Goal: Find specific page/section: Locate a particular part of the current website

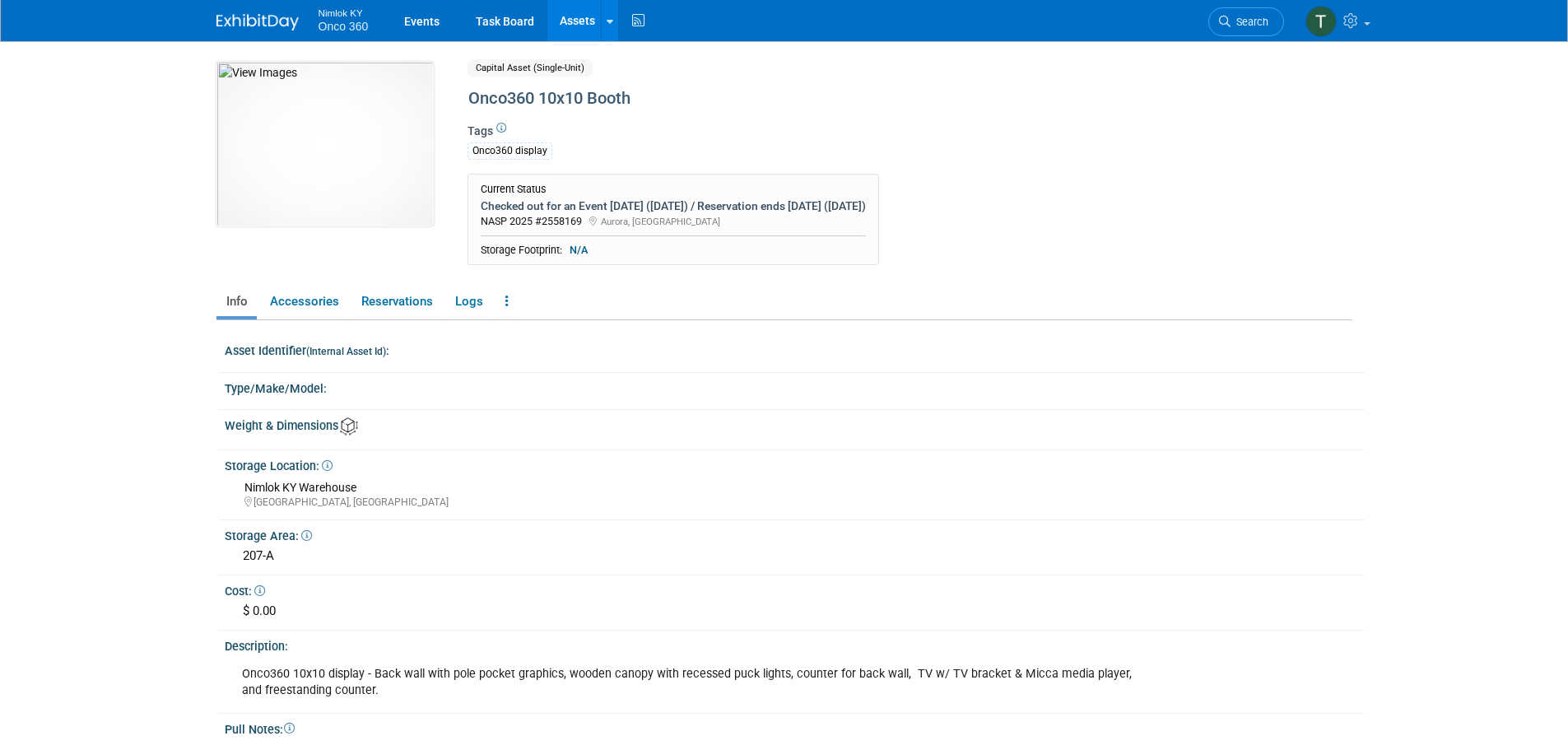
drag, startPoint x: 0, startPoint y: 0, endPoint x: 260, endPoint y: 24, distance: 261.1
click at [260, 24] on img at bounding box center [257, 23] width 83 height 17
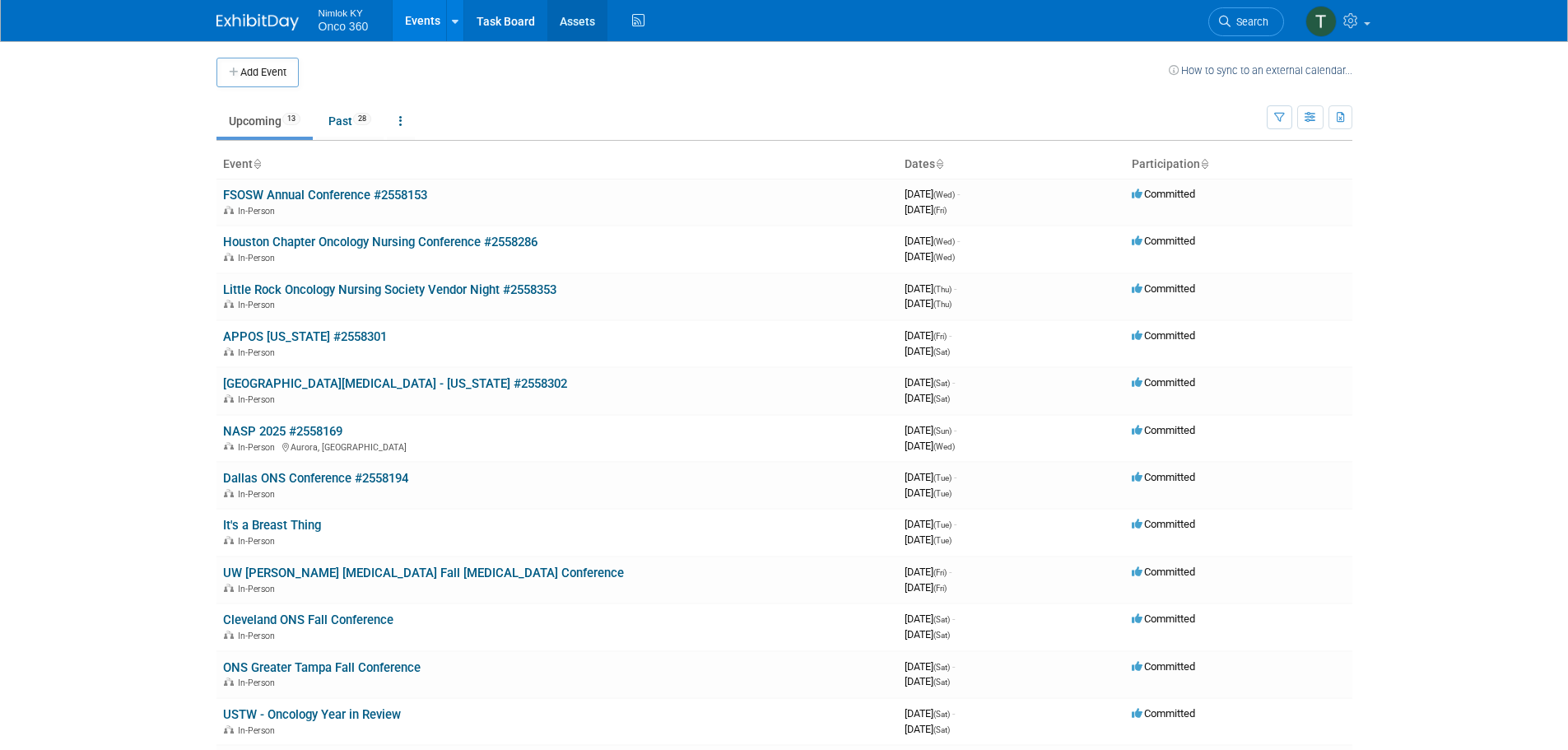
click at [569, 24] on link "Assets" at bounding box center [578, 20] width 60 height 41
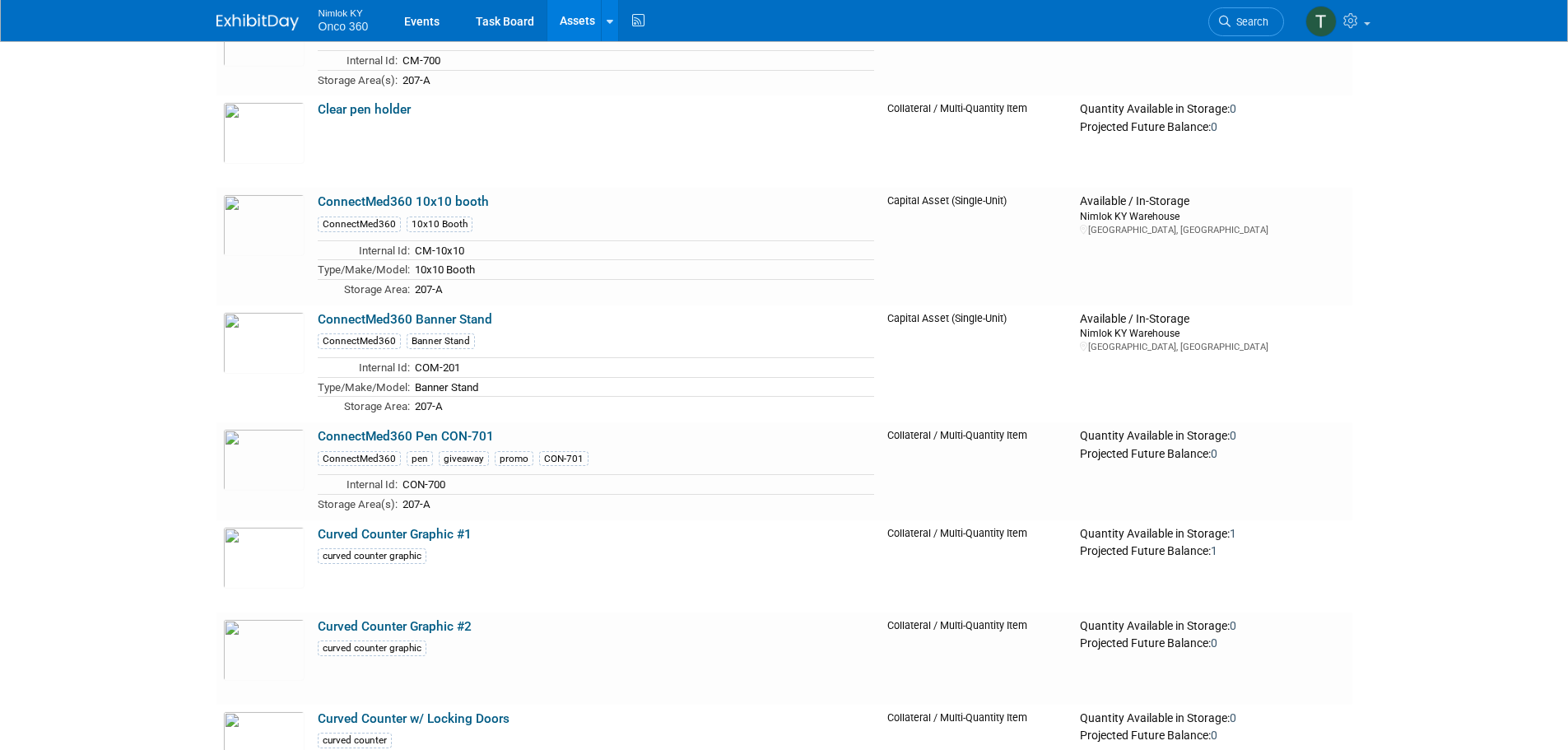
scroll to position [659, 0]
click at [257, 346] on img at bounding box center [264, 341] width 82 height 62
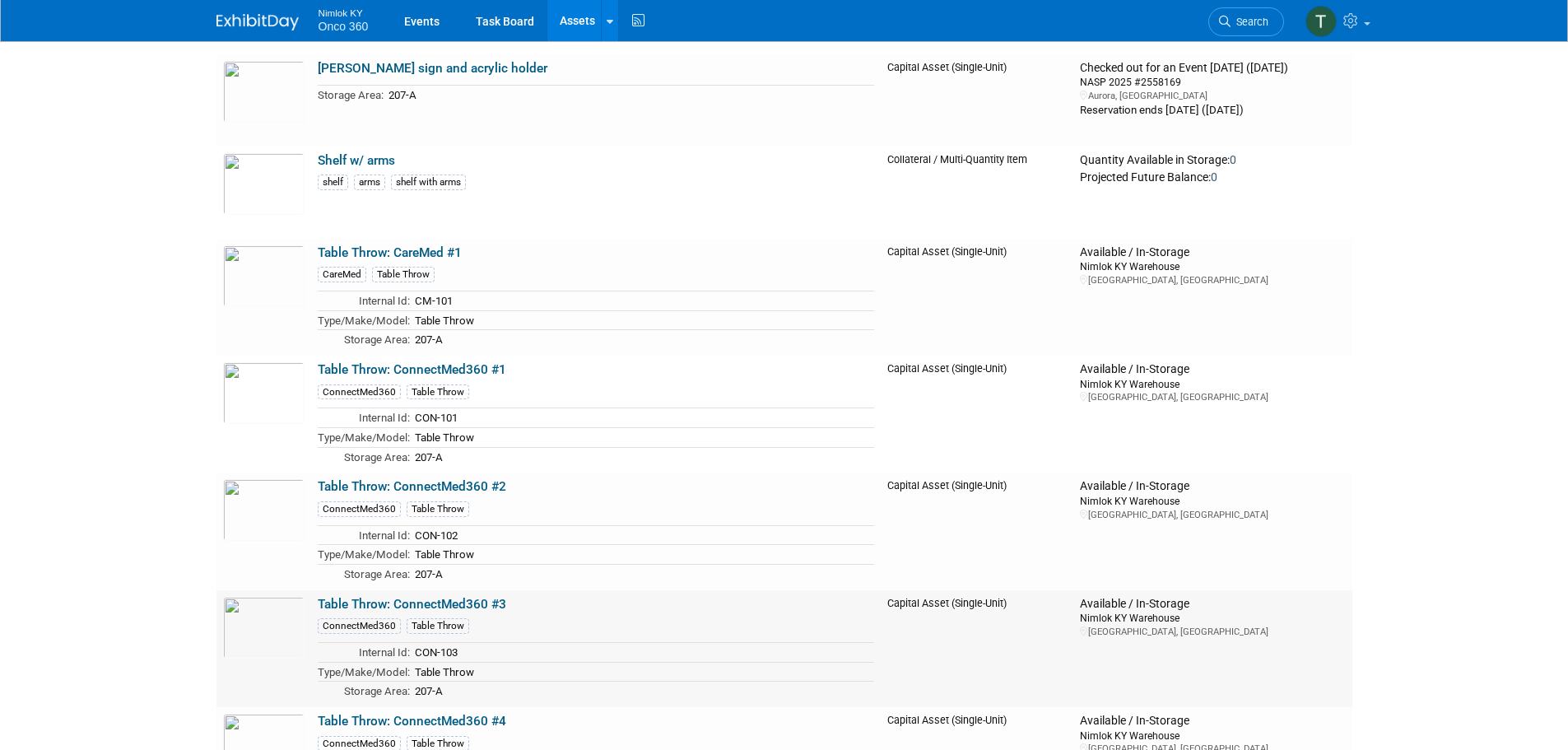
scroll to position [3869, 0]
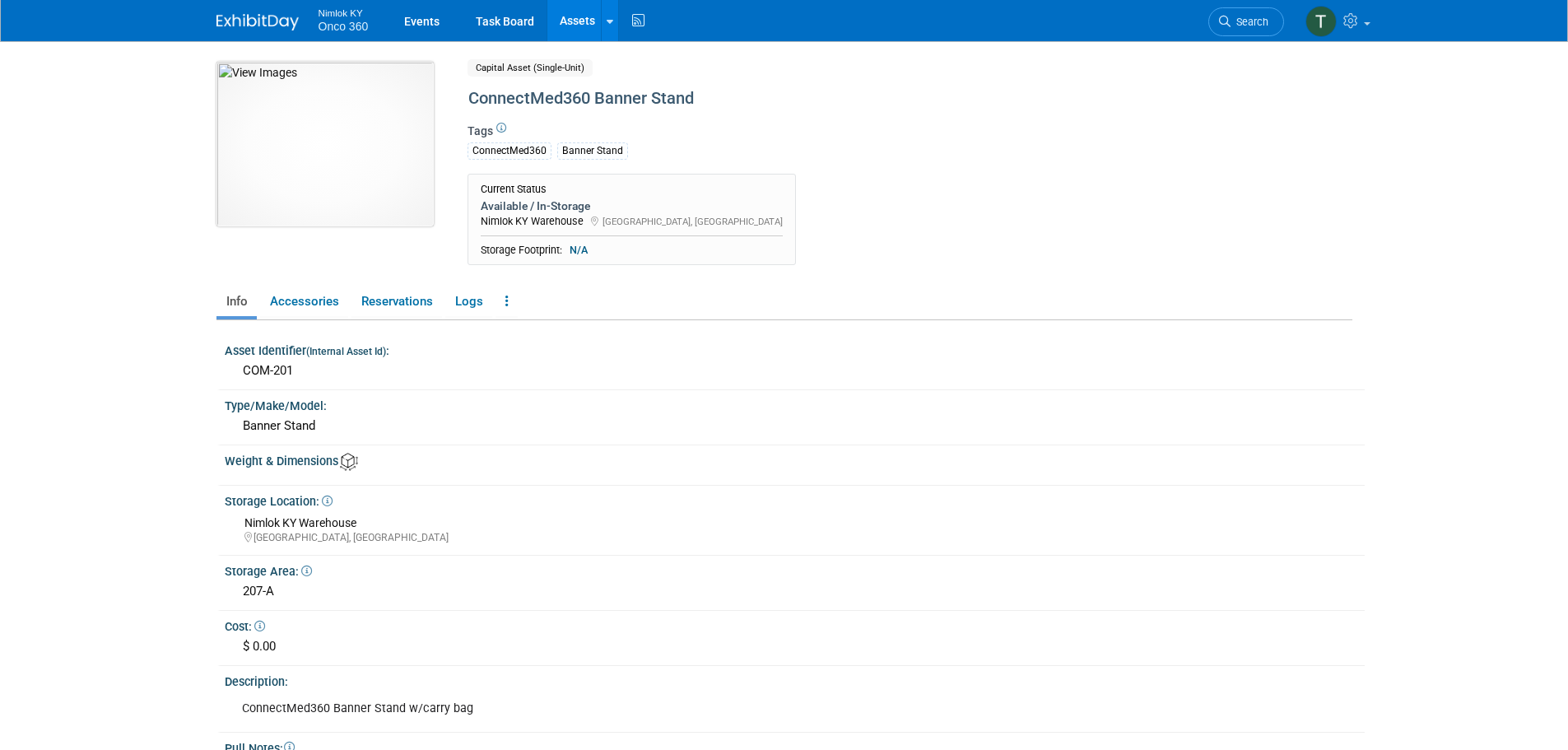
click at [344, 175] on img at bounding box center [325, 144] width 217 height 165
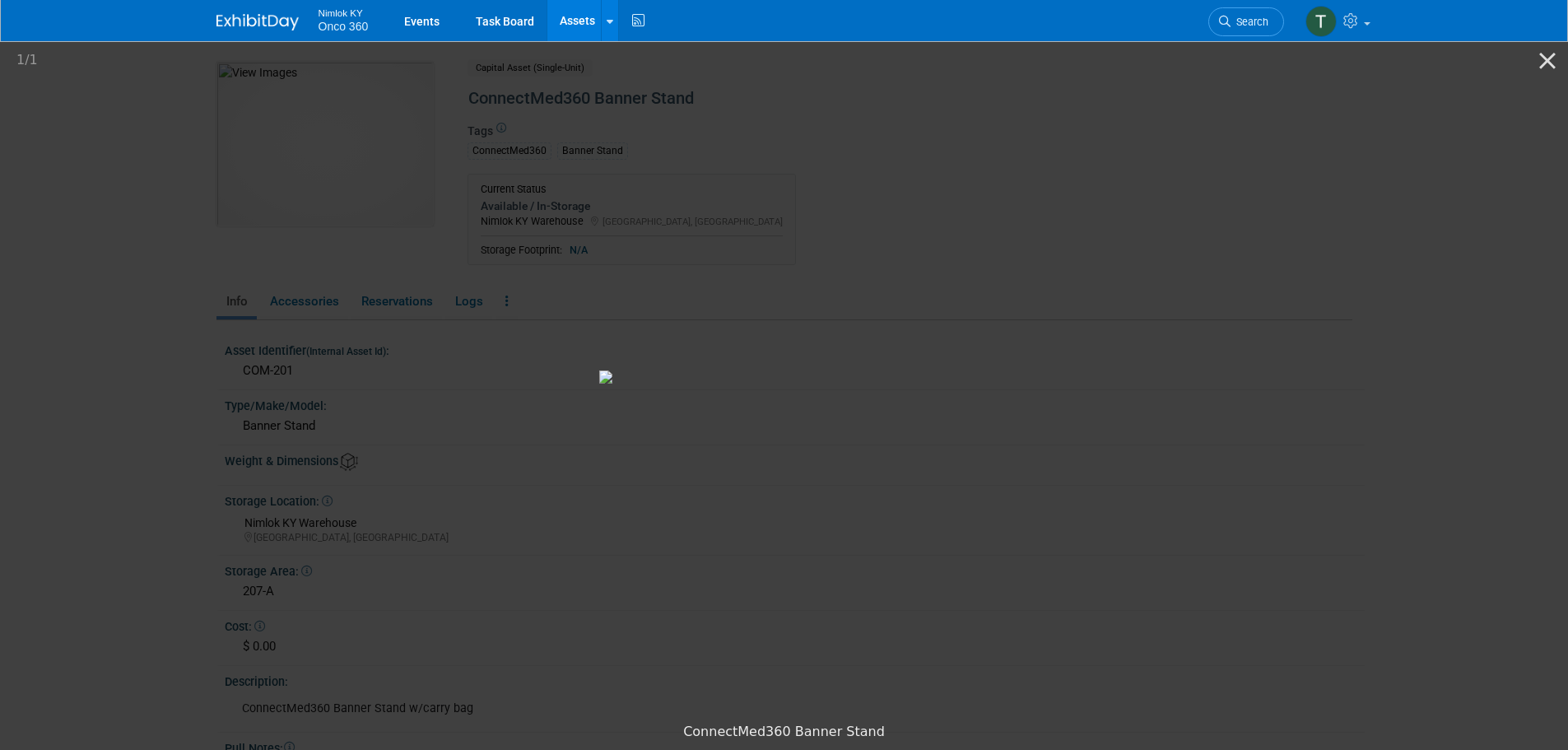
click at [1221, 406] on picture at bounding box center [784, 376] width 1568 height 676
